Goal: Task Accomplishment & Management: Use online tool/utility

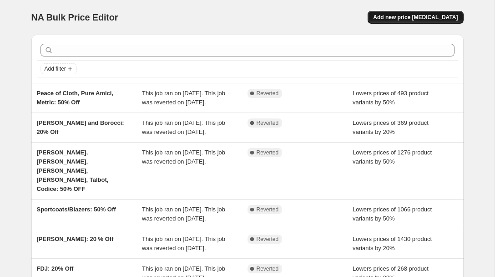
click at [399, 15] on span "Add new price [MEDICAL_DATA]" at bounding box center [415, 17] width 85 height 7
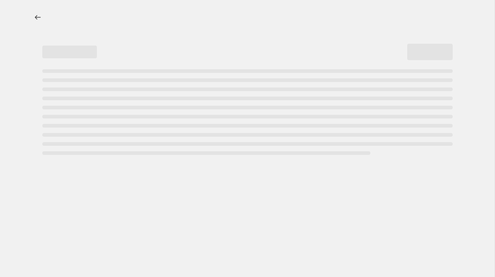
select select "percentage"
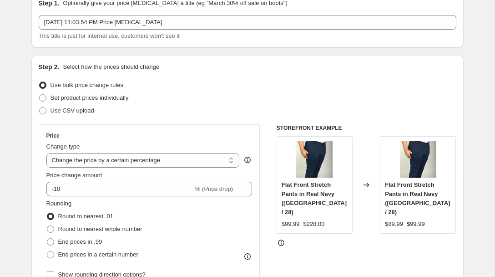
scroll to position [44, 0]
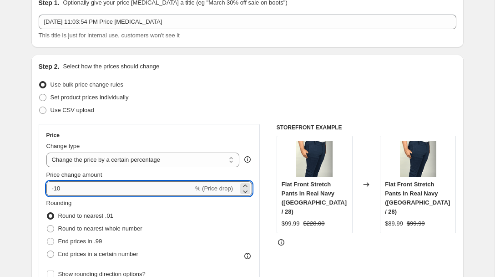
click at [70, 193] on input "-10" at bounding box center [119, 188] width 147 height 15
type input "-1"
type input "-50"
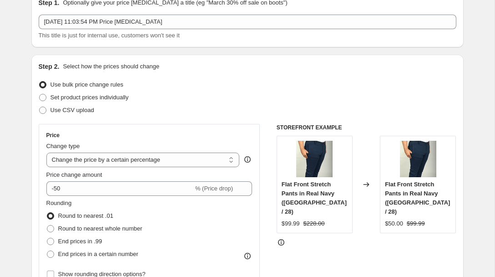
click at [243, 124] on div "Price Change type Change the price to a certain amount Change the price by a ce…" at bounding box center [150, 206] width 222 height 164
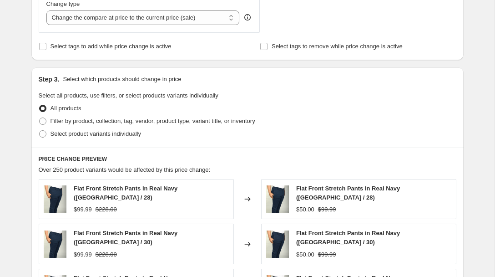
scroll to position [350, 0]
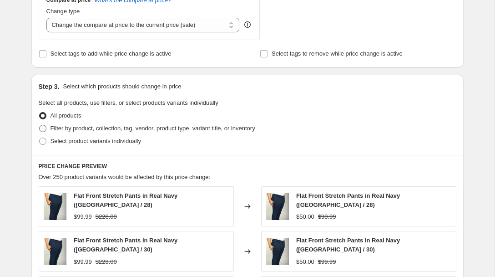
click at [43, 126] on span at bounding box center [42, 128] width 7 height 7
click at [40, 125] on input "Filter by product, collection, tag, vendor, product type, variant title, or inv…" at bounding box center [39, 125] width 0 height 0
radio input "true"
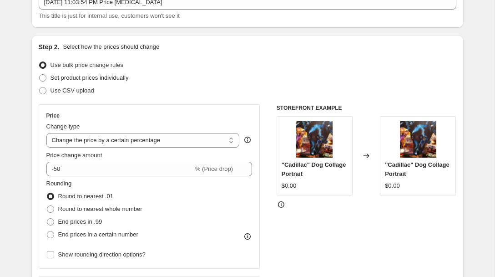
scroll to position [62, 0]
